Goal: Task Accomplishment & Management: Use online tool/utility

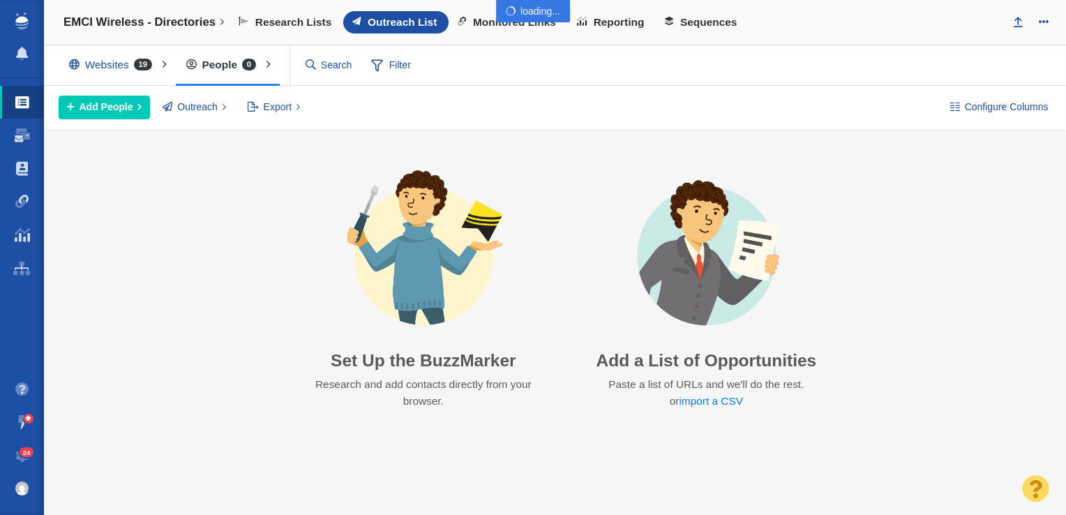
click at [22, 193] on div at bounding box center [533, 257] width 1066 height 515
click at [25, 201] on span at bounding box center [22, 202] width 14 height 14
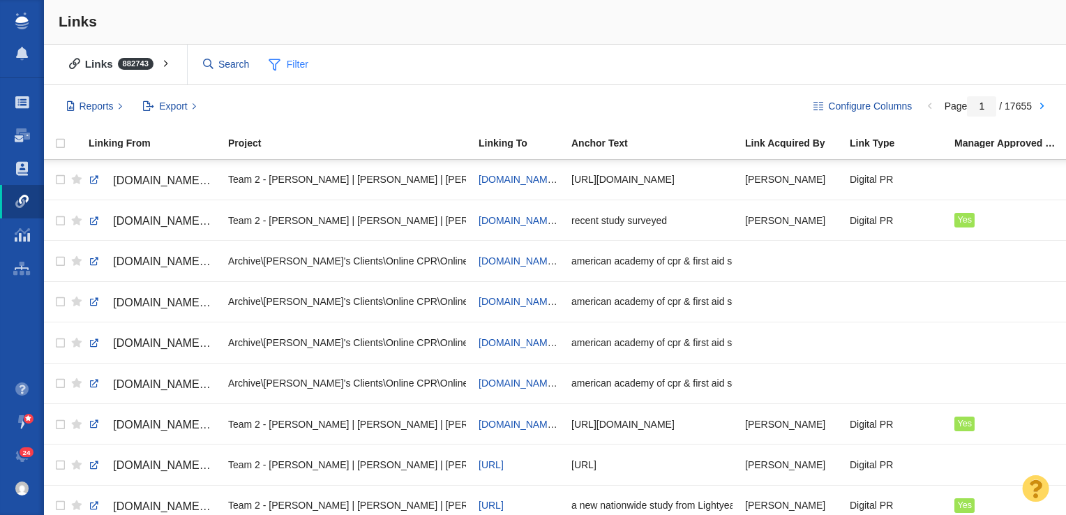
click at [285, 61] on span "Filter" at bounding box center [289, 65] width 56 height 26
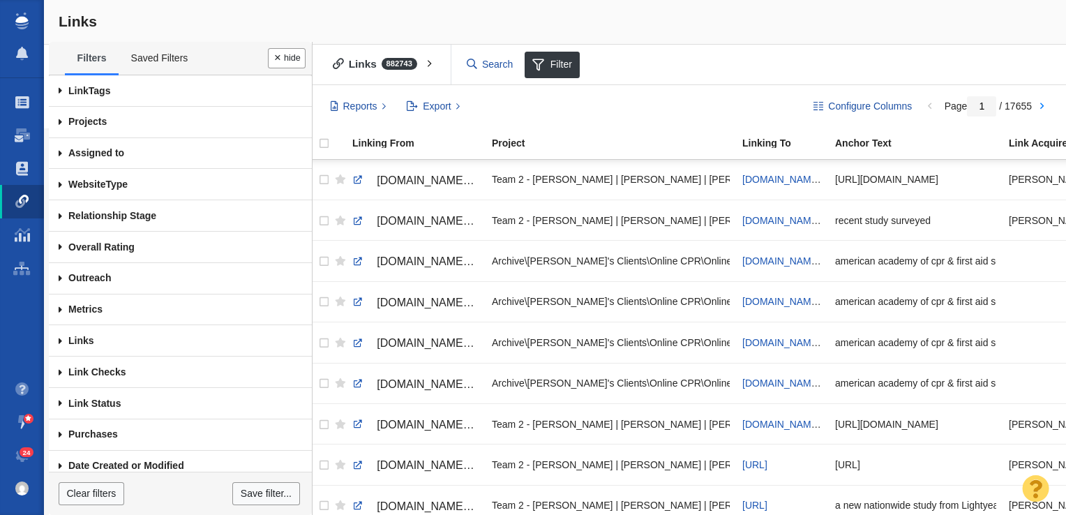
click at [56, 121] on span at bounding box center [60, 122] width 23 height 31
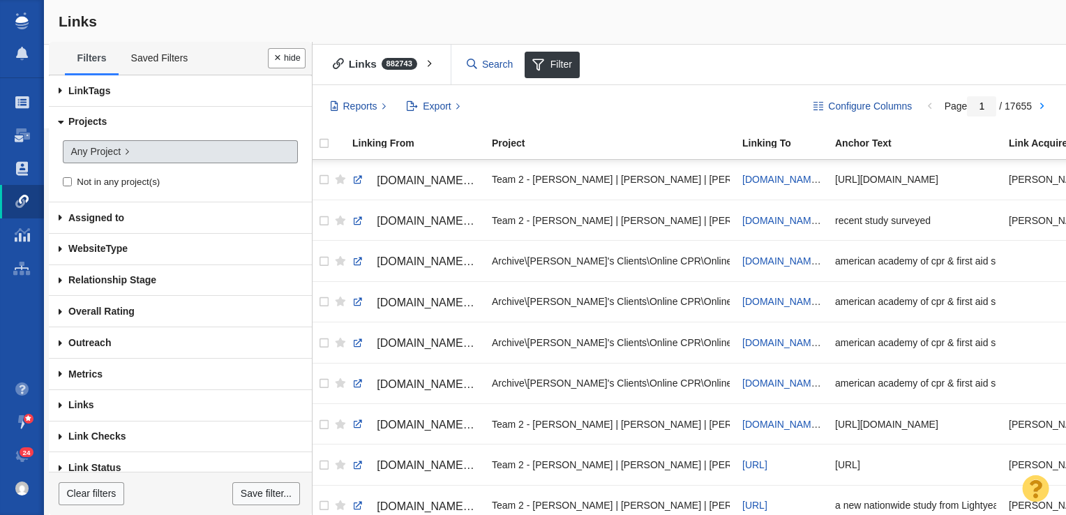
click at [82, 151] on span "Any Project" at bounding box center [95, 151] width 50 height 15
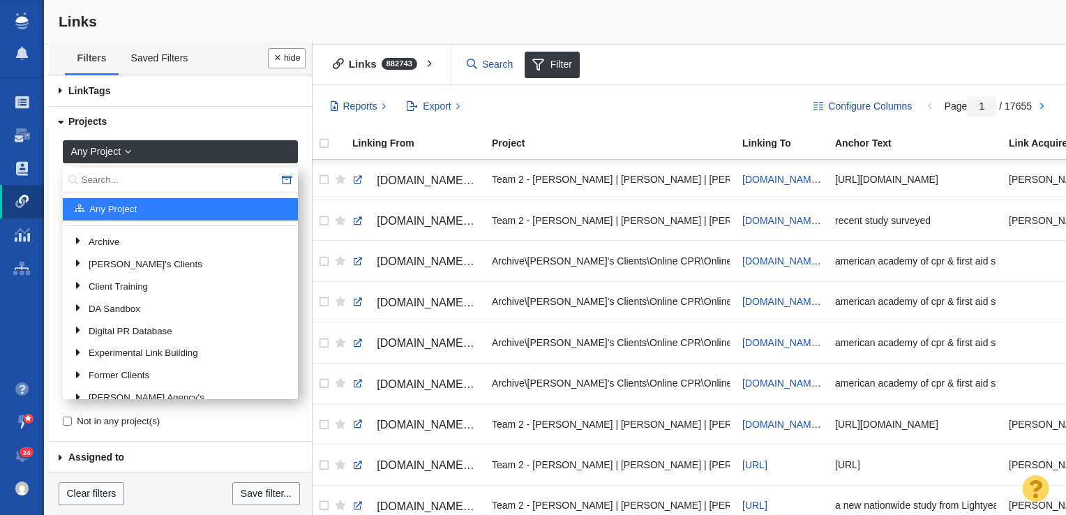
click at [116, 174] on input "text" at bounding box center [180, 180] width 235 height 26
type input "Var"
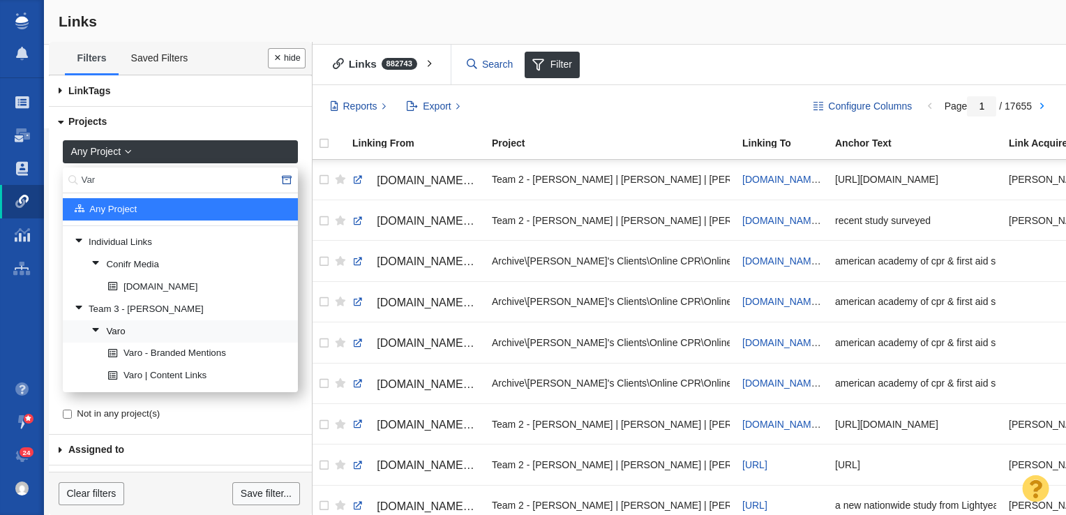
click at [109, 323] on link "Varo" at bounding box center [189, 331] width 202 height 21
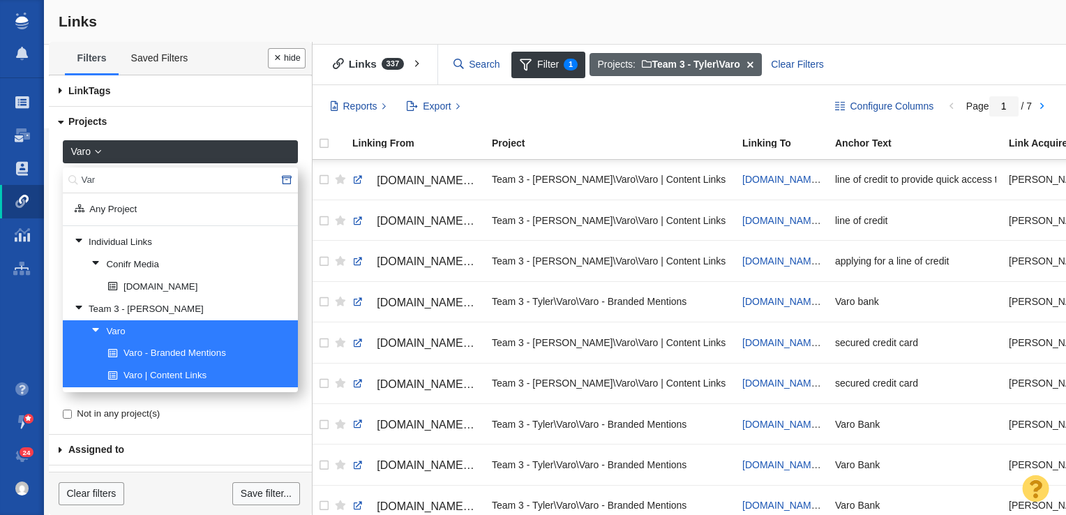
click at [750, 63] on span at bounding box center [750, 65] width 22 height 24
